Goal: Information Seeking & Learning: Learn about a topic

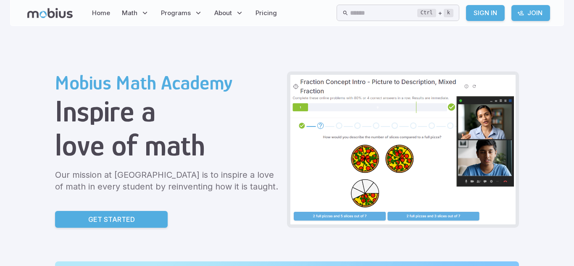
click at [136, 216] on link "Get Started" at bounding box center [111, 219] width 113 height 17
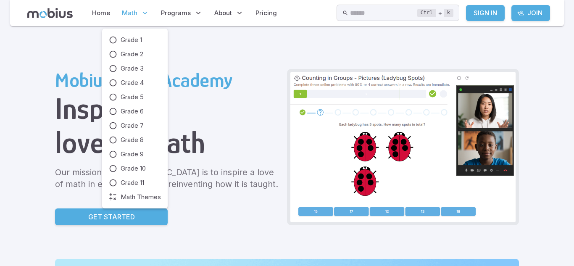
click at [142, 9] on icon at bounding box center [145, 13] width 8 height 8
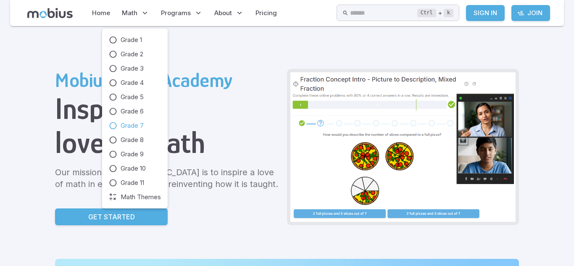
click at [134, 123] on span "Grade 7" at bounding box center [132, 125] width 23 height 9
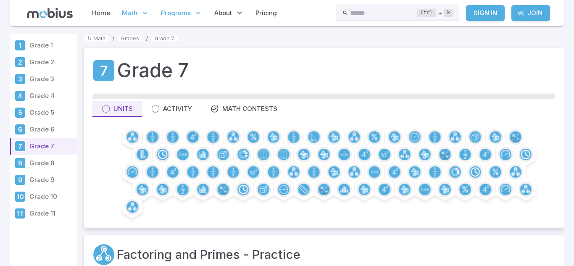
scroll to position [1, 0]
